Goal: Find specific page/section: Find specific page/section

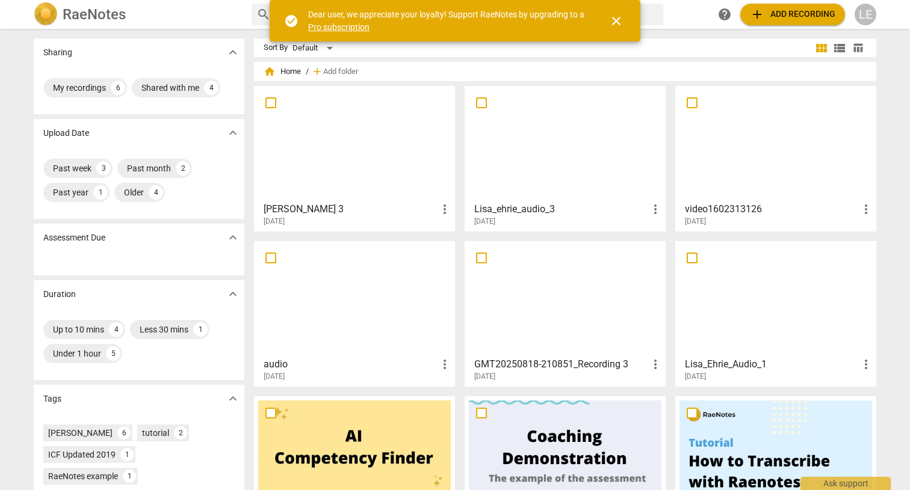
click at [288, 196] on div at bounding box center [354, 143] width 193 height 107
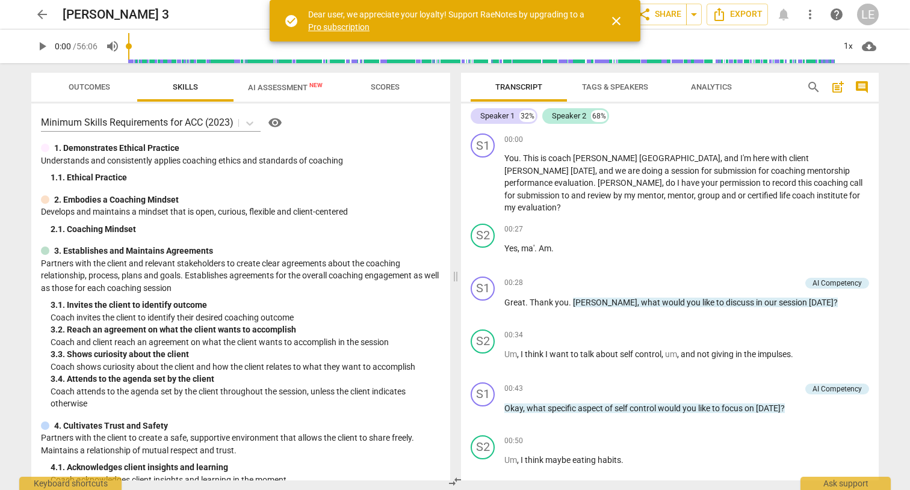
click at [282, 88] on span "AI Assessment New" at bounding box center [285, 87] width 75 height 9
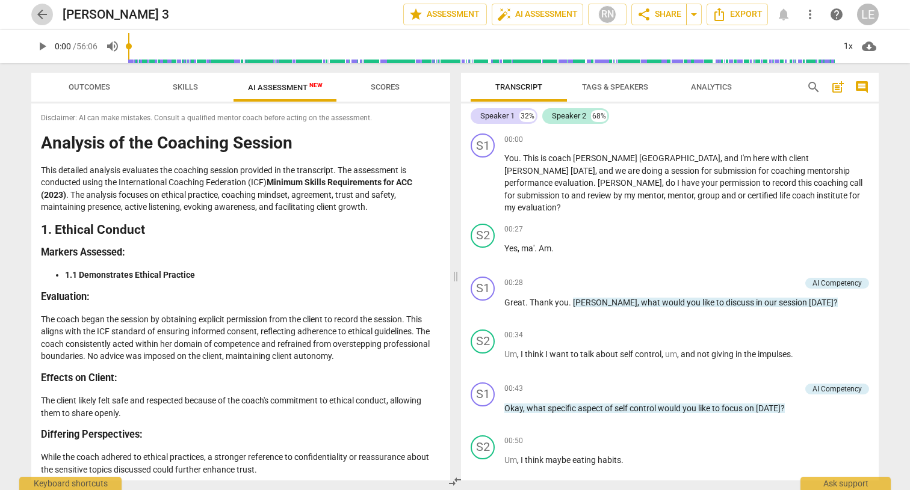
click at [42, 15] on span "arrow_back" at bounding box center [42, 14] width 14 height 14
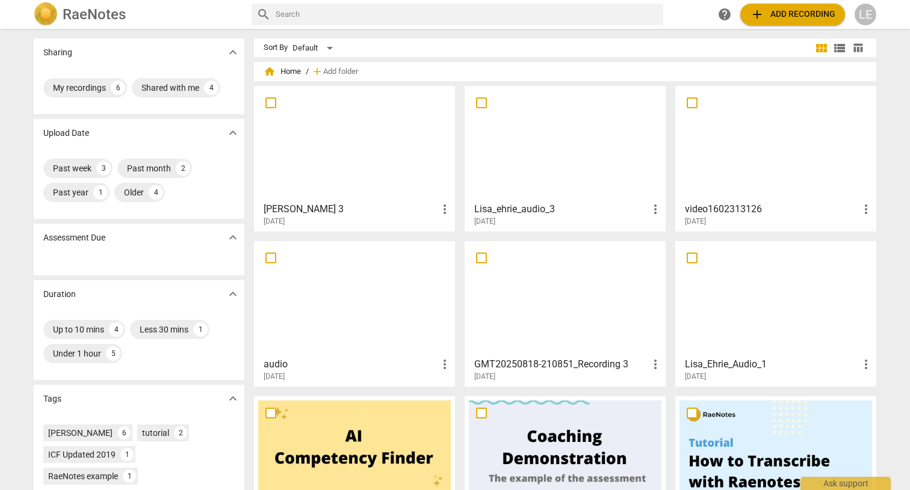
click at [728, 128] on div at bounding box center [775, 143] width 193 height 107
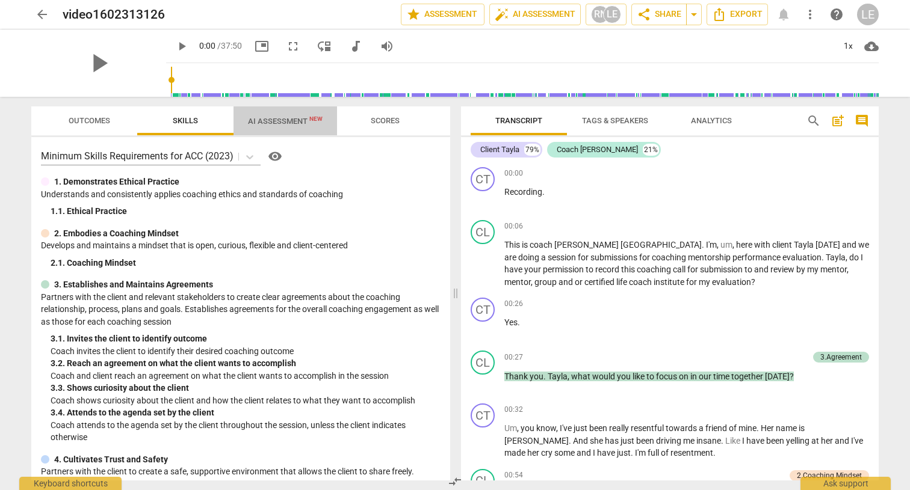
click at [306, 116] on span "AI Assessment New" at bounding box center [285, 121] width 104 height 18
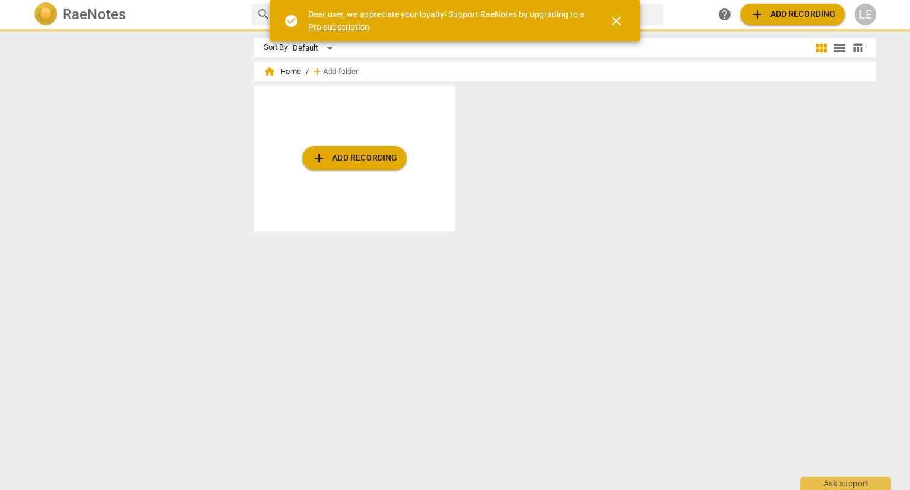
click at [188, 245] on div "Sort By Default view_module view_list table_chart home Home / add Add folder ad…" at bounding box center [455, 260] width 862 height 460
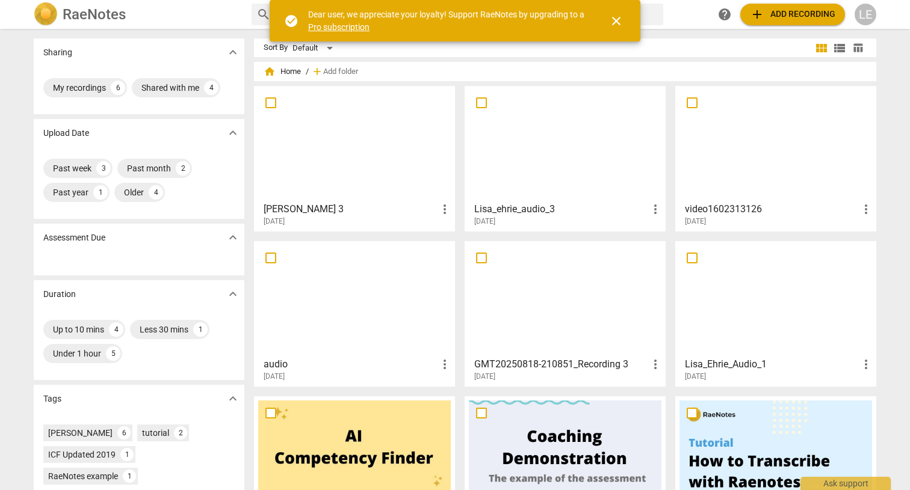
click at [786, 188] on div at bounding box center [775, 143] width 193 height 107
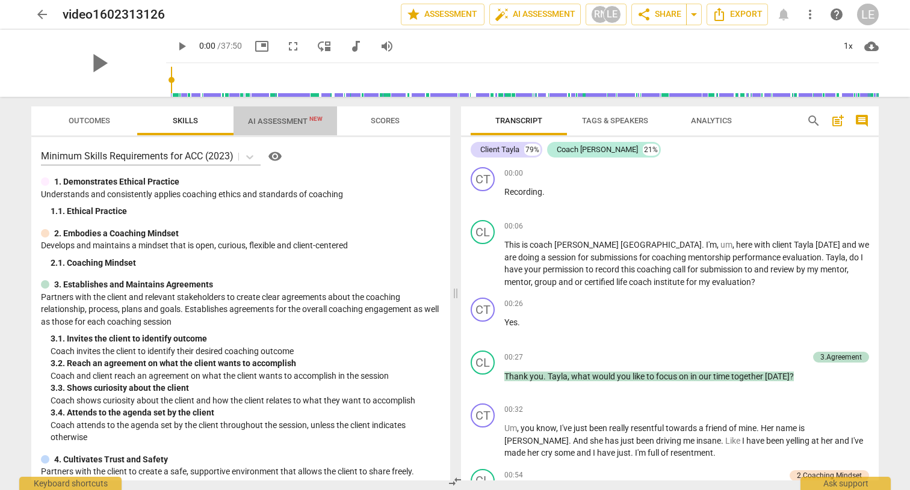
click at [281, 124] on span "AI Assessment New" at bounding box center [285, 121] width 75 height 9
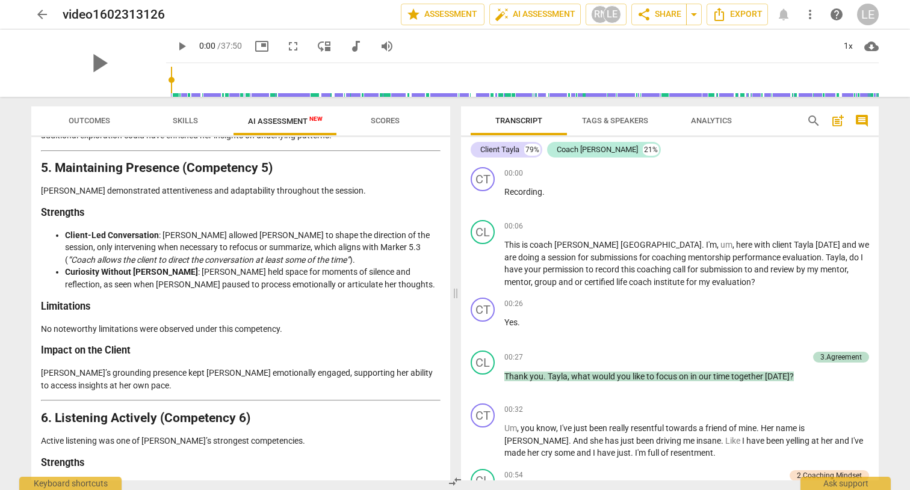
scroll to position [1447, 0]
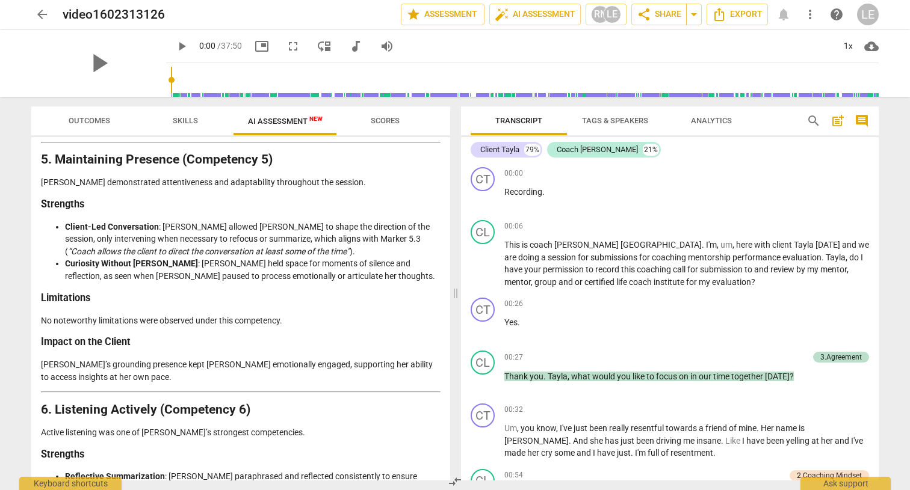
click at [45, 19] on span "arrow_back" at bounding box center [42, 14] width 14 height 14
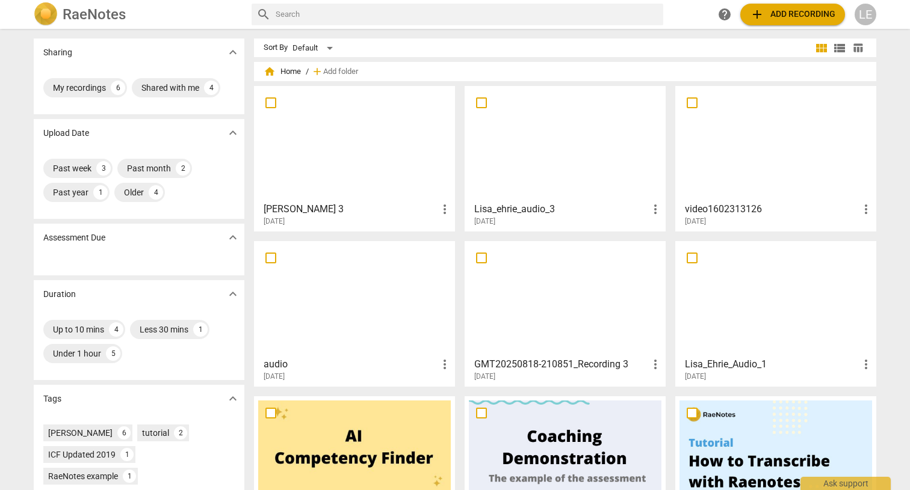
click at [313, 132] on div at bounding box center [354, 143] width 193 height 107
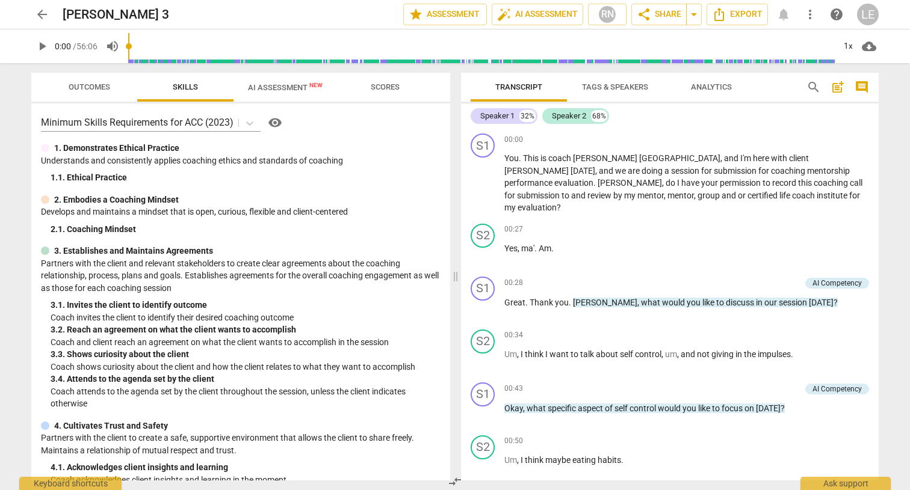
click at [288, 90] on span "AI Assessment New" at bounding box center [285, 87] width 75 height 9
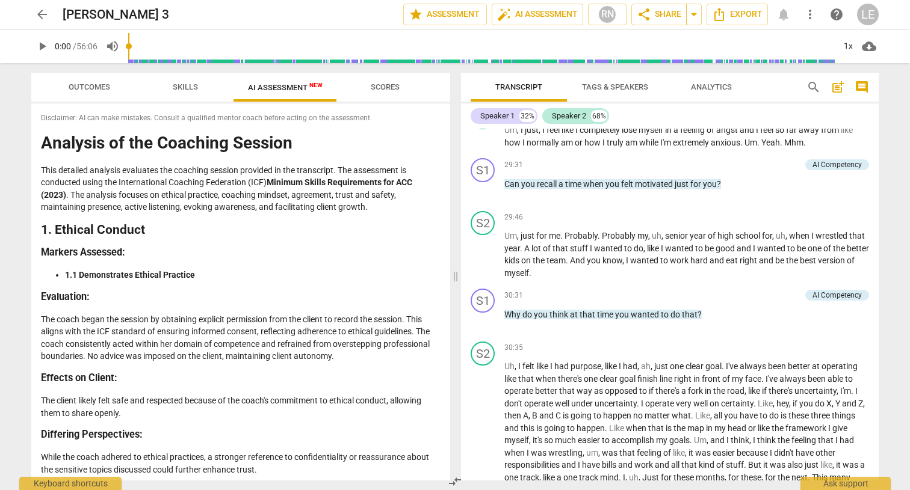
scroll to position [6797, 0]
